Goal: Find specific page/section: Find specific page/section

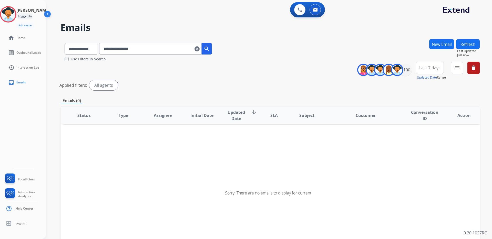
select select "**********"
click at [200, 49] on mat-icon "clear" at bounding box center [197, 49] width 5 height 6
